Goal: Task Accomplishment & Management: Manage account settings

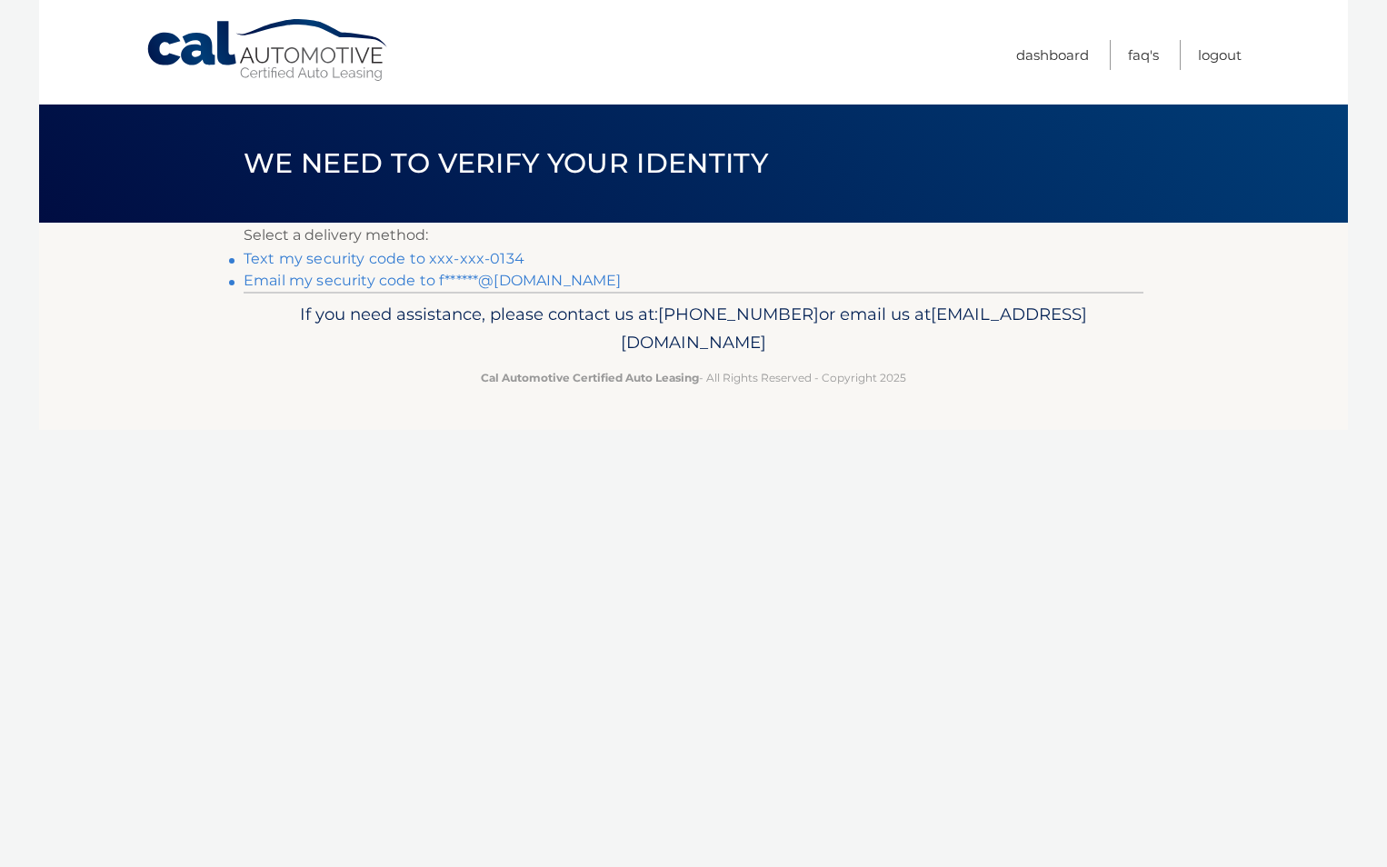
click at [313, 262] on link "Text my security code to xxx-xxx-0134" at bounding box center [384, 258] width 281 height 17
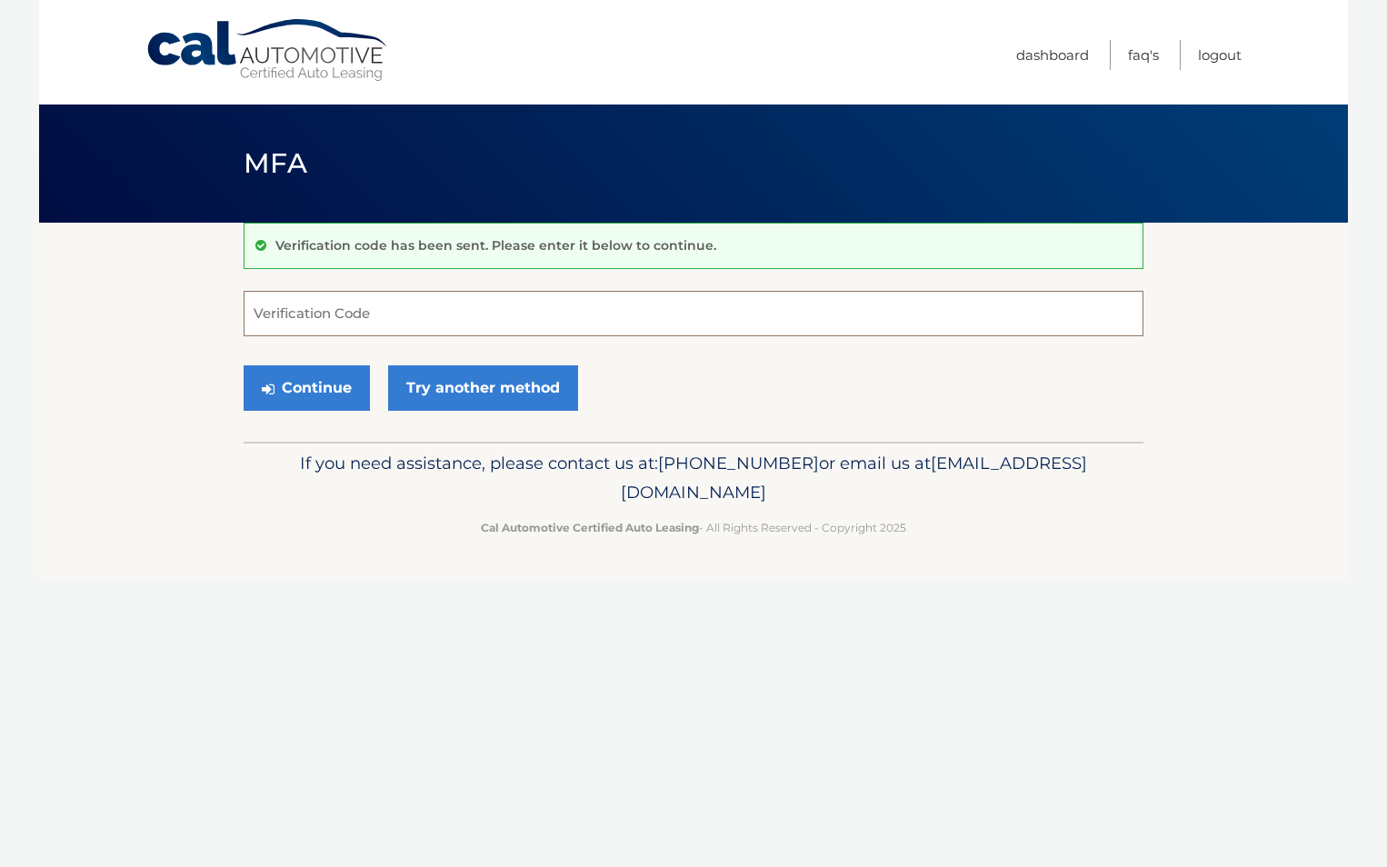
click at [383, 314] on input "Verification Code" at bounding box center [694, 313] width 900 height 45
type input "605572"
click at [335, 383] on button "Continue" at bounding box center [307, 387] width 126 height 45
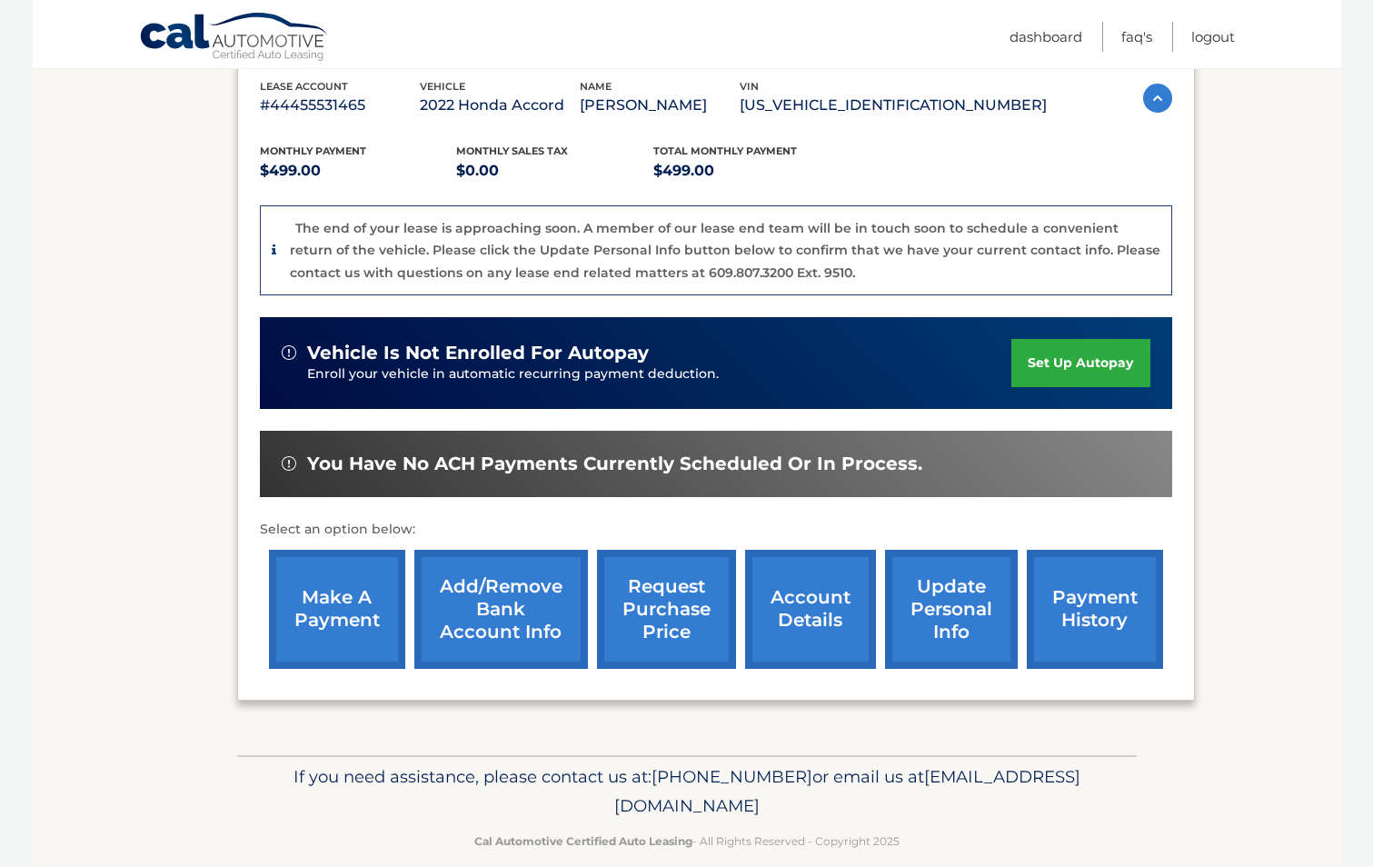
scroll to position [347, 0]
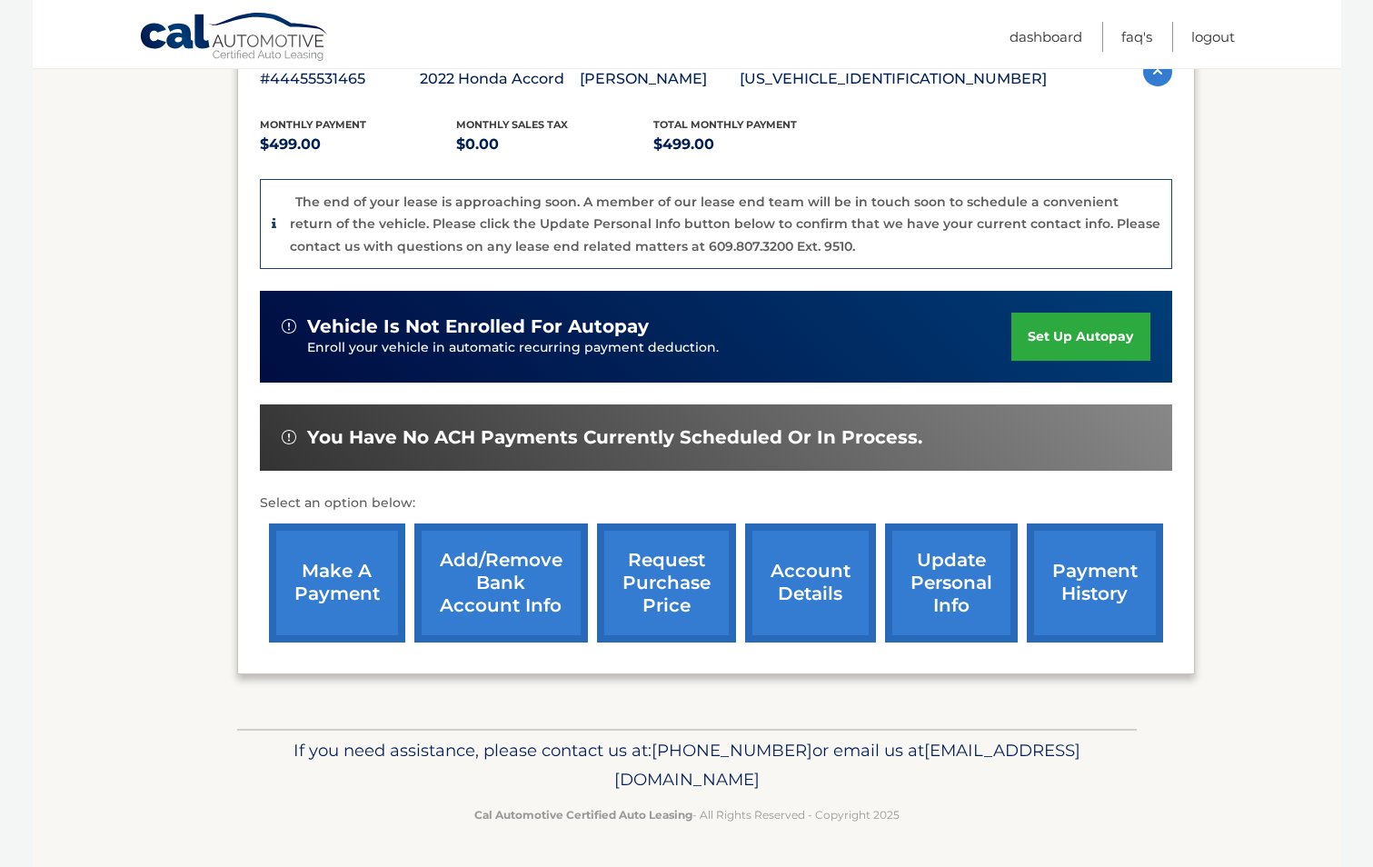
click at [343, 586] on link "make a payment" at bounding box center [337, 582] width 136 height 119
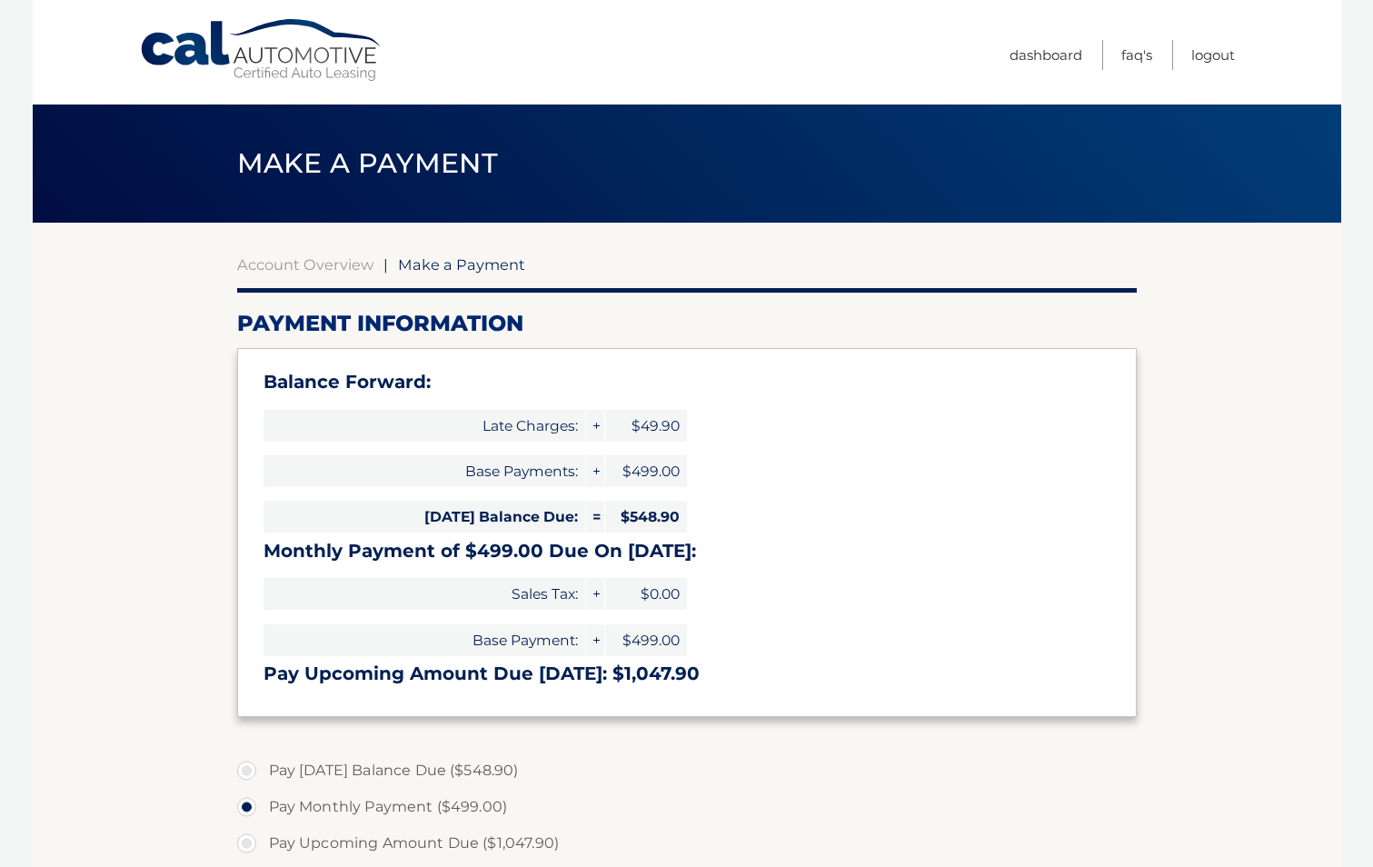
select select "MGU2ZjdiMzQtY2MyNS00ODE3LTg4MDUtNTA1NjRhYjlkMTJk"
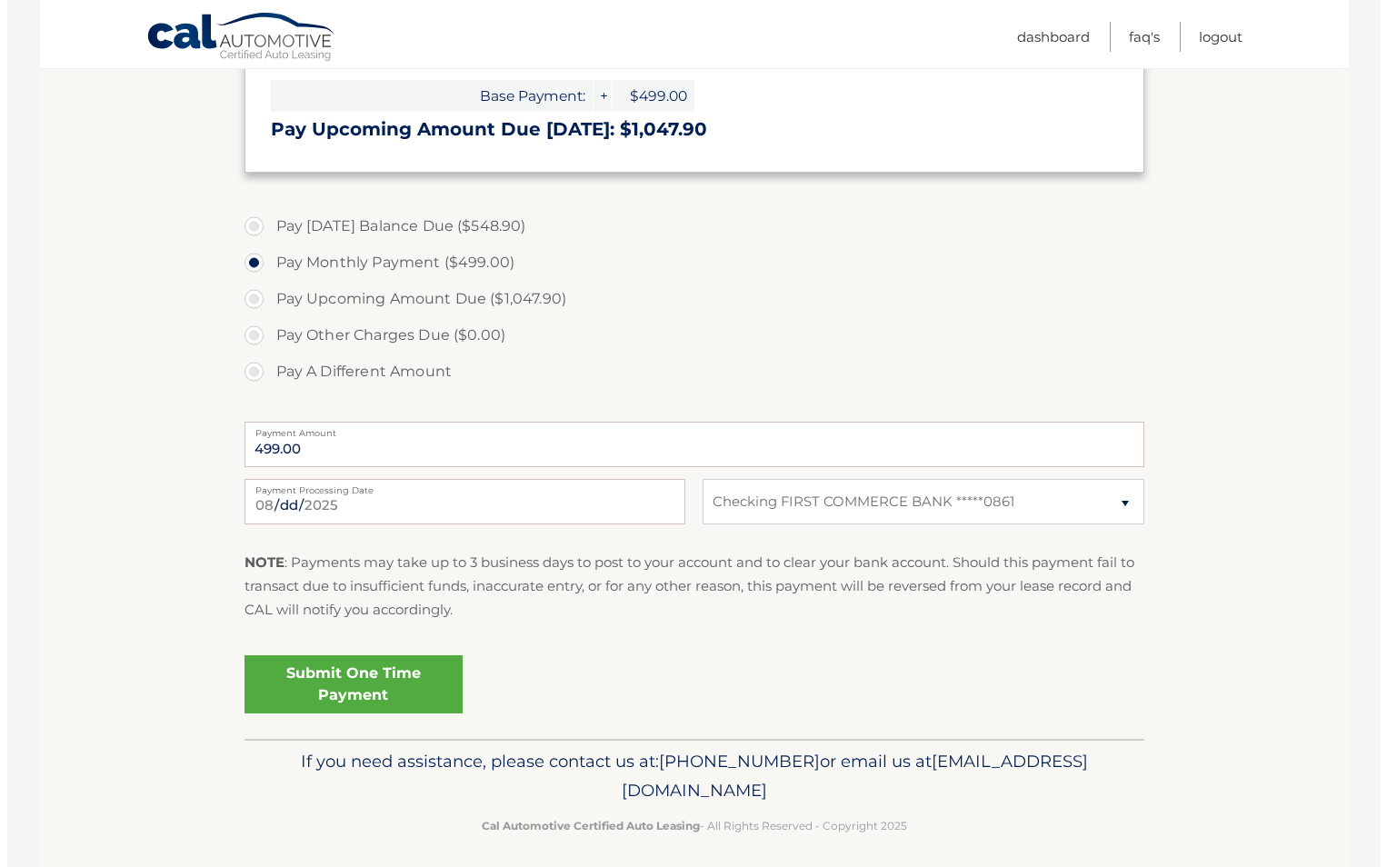
scroll to position [545, 0]
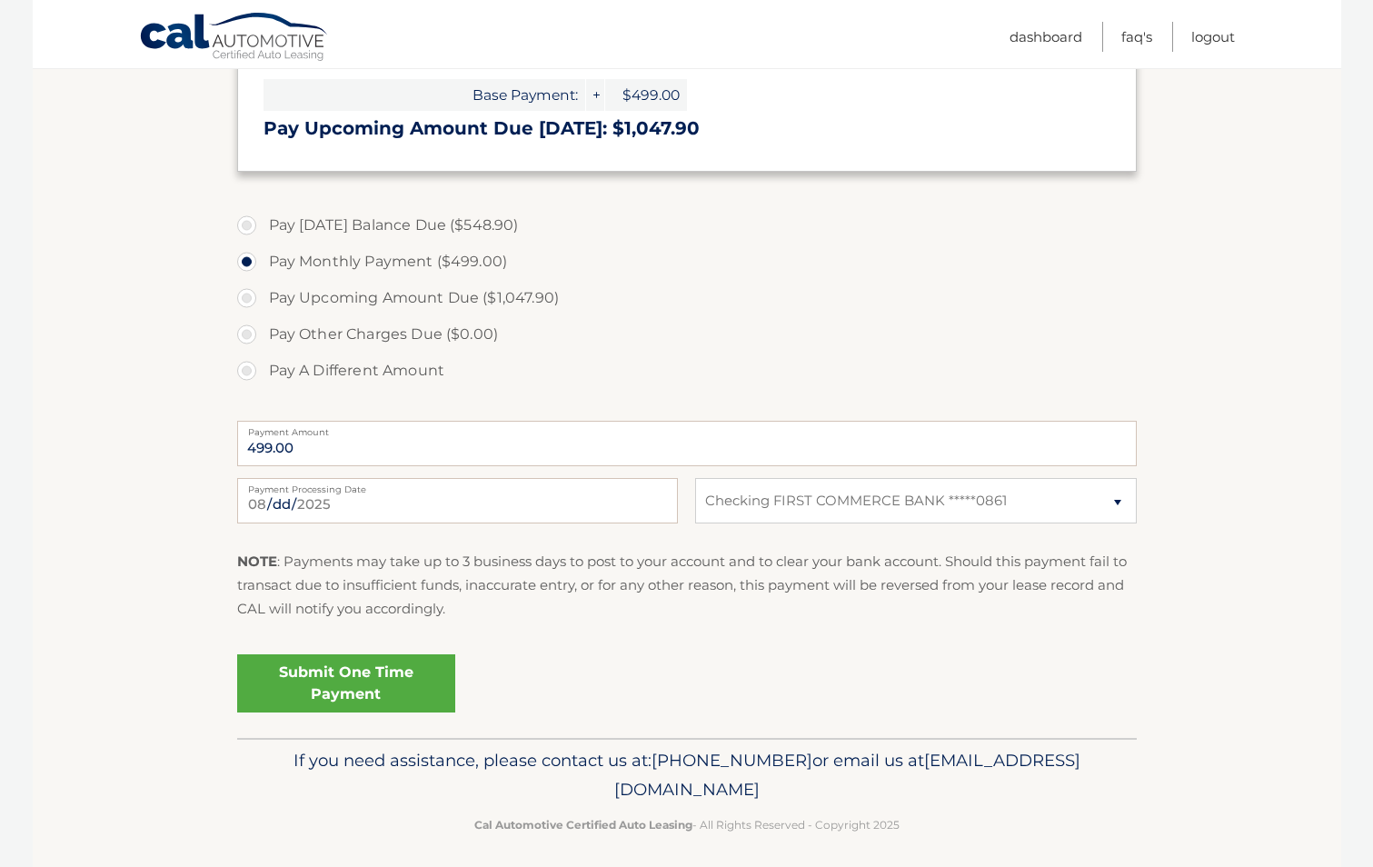
click at [371, 683] on link "Submit One Time Payment" at bounding box center [346, 683] width 218 height 58
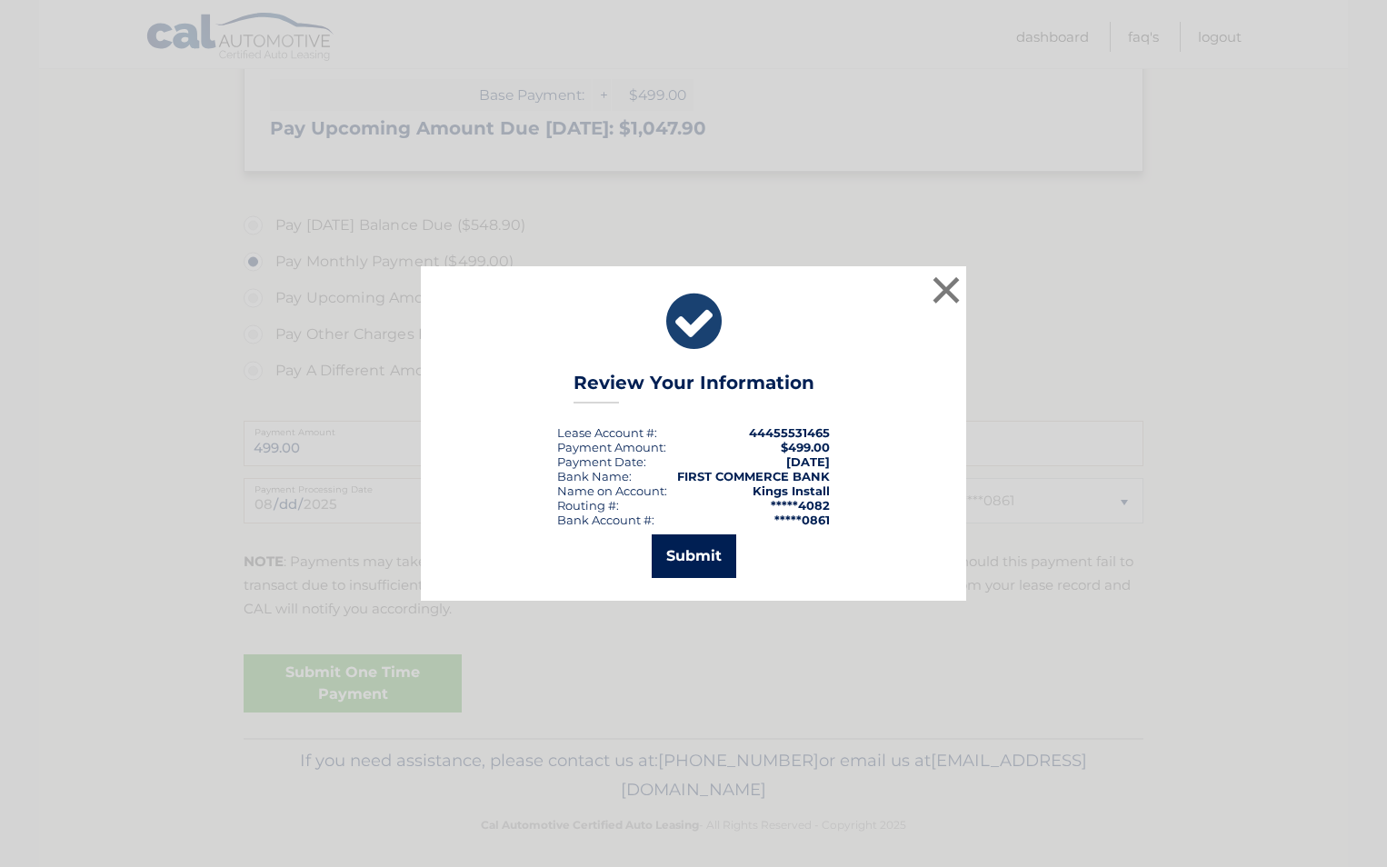
click at [692, 562] on button "Submit" at bounding box center [694, 556] width 85 height 44
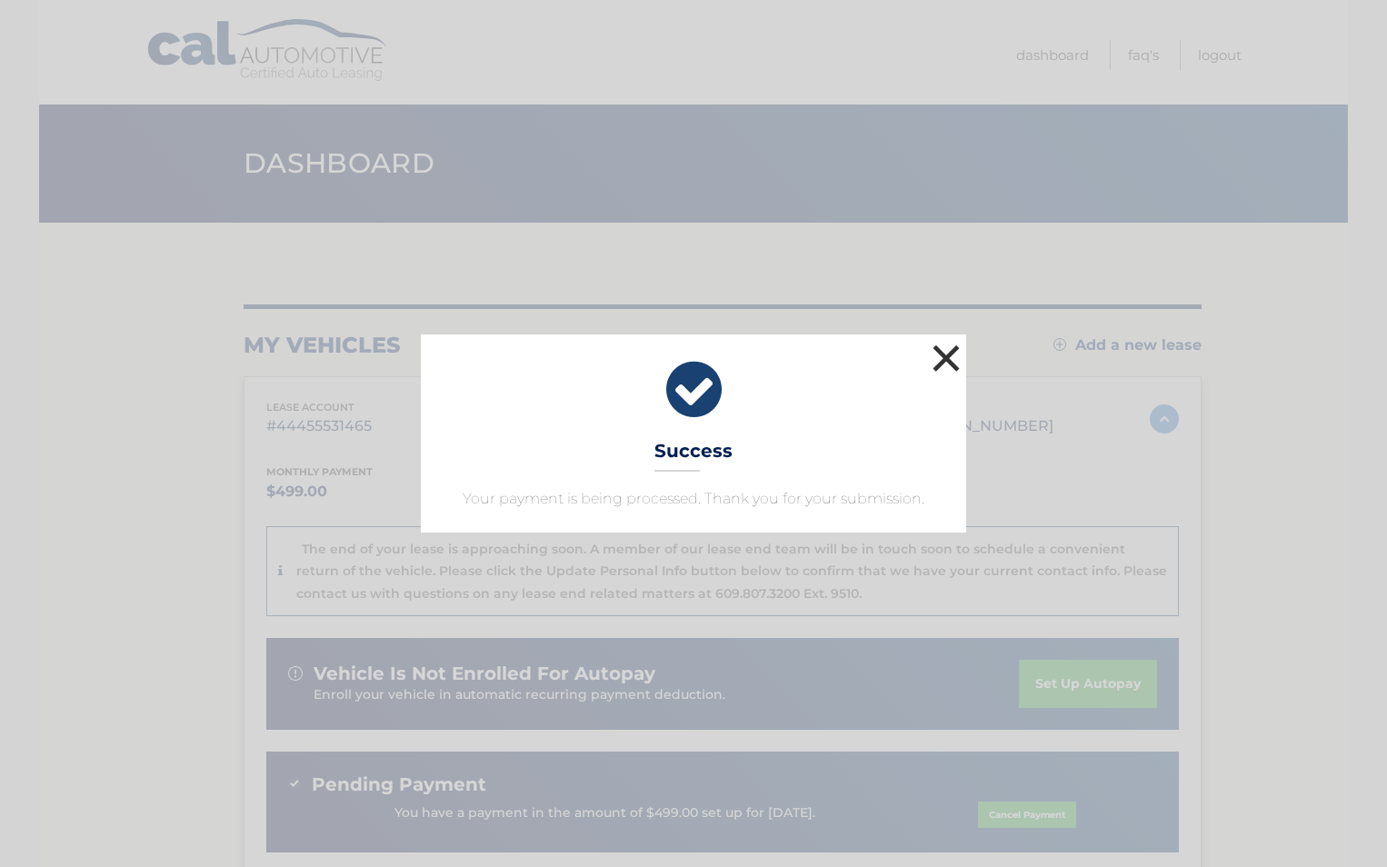
click at [953, 366] on button "×" at bounding box center [946, 358] width 36 height 36
